Goal: Task Accomplishment & Management: Manage account settings

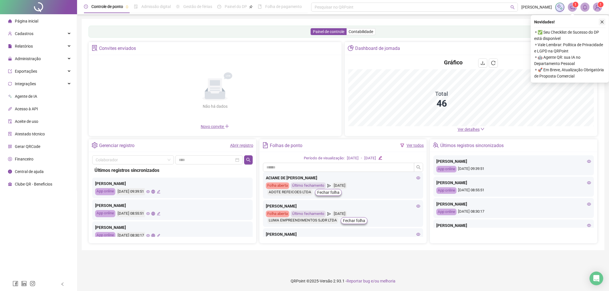
click at [599, 23] on button "button" at bounding box center [602, 22] width 7 height 7
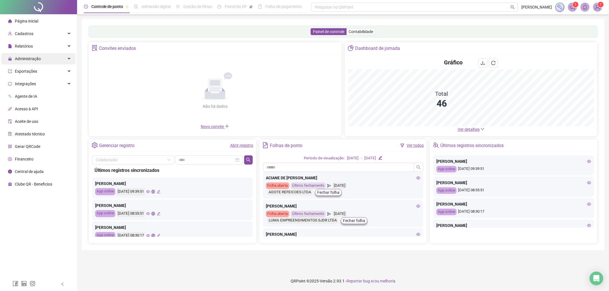
click at [52, 56] on div "Administração" at bounding box center [38, 58] width 75 height 11
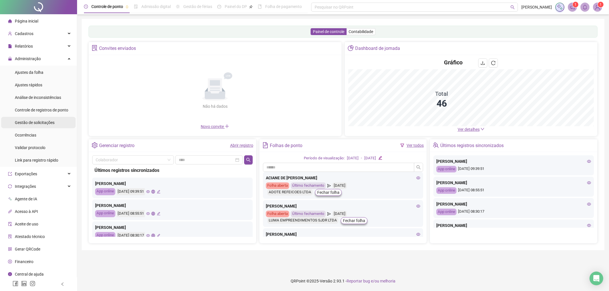
click at [46, 121] on span "Gestão de solicitações" at bounding box center [35, 122] width 40 height 5
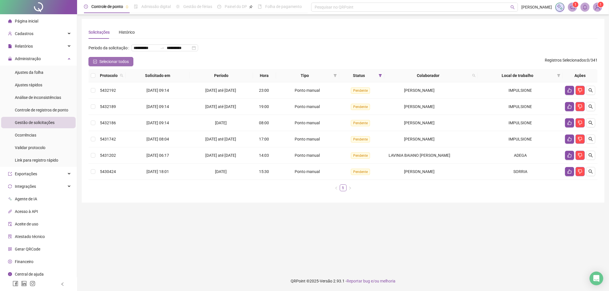
click at [108, 61] on span "Selecionar todos" at bounding box center [113, 62] width 29 height 6
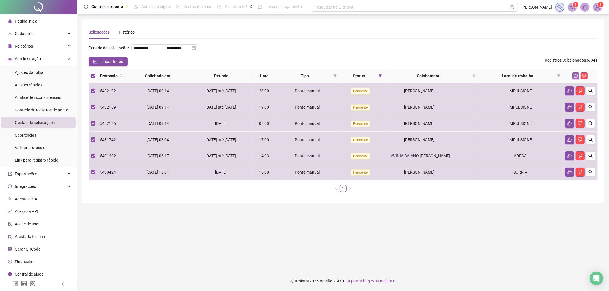
click at [575, 74] on icon "like" at bounding box center [576, 76] width 4 height 4
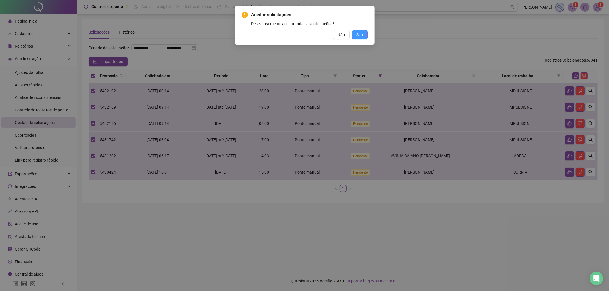
click at [362, 33] on span "Sim" at bounding box center [360, 35] width 7 height 6
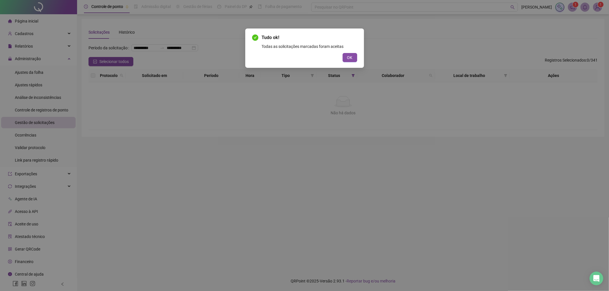
click at [360, 55] on div "Tudo ok! Todas as solicitações marcadas foram aceitas OK" at bounding box center [304, 48] width 119 height 39
click at [358, 57] on div "Tudo ok! Todas as solicitações marcadas foram aceitas OK" at bounding box center [304, 48] width 119 height 39
click at [354, 59] on button "OK" at bounding box center [350, 57] width 15 height 9
